Goal: Information Seeking & Learning: Learn about a topic

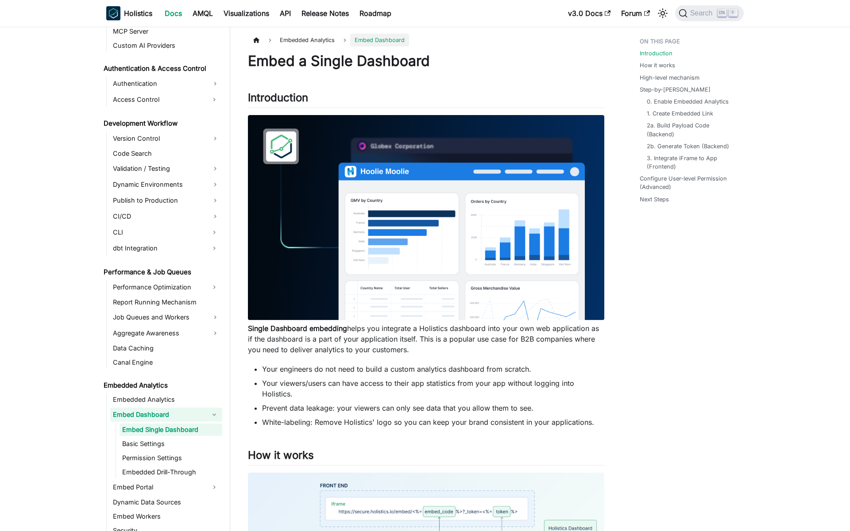
scroll to position [591, 0]
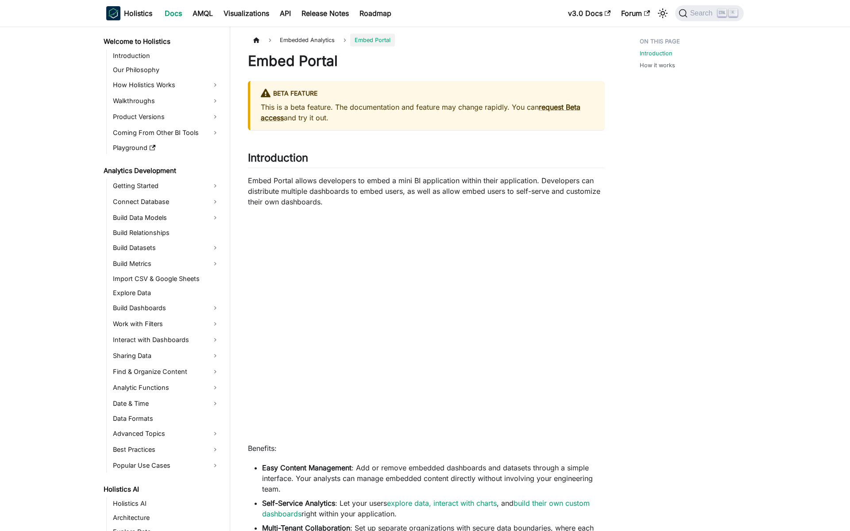
scroll to position [607, 0]
